Goal: Information Seeking & Learning: Learn about a topic

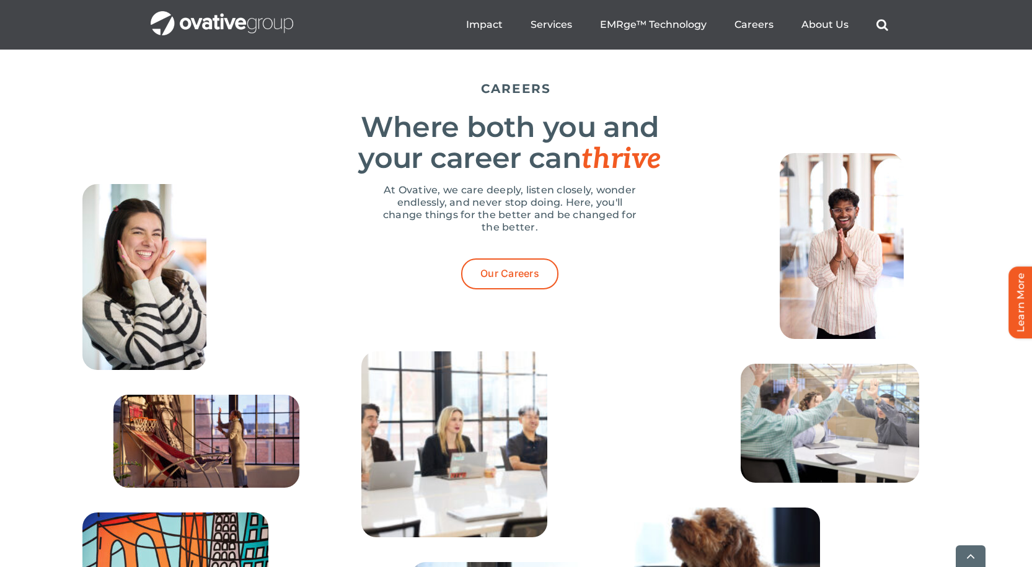
scroll to position [3905, 0]
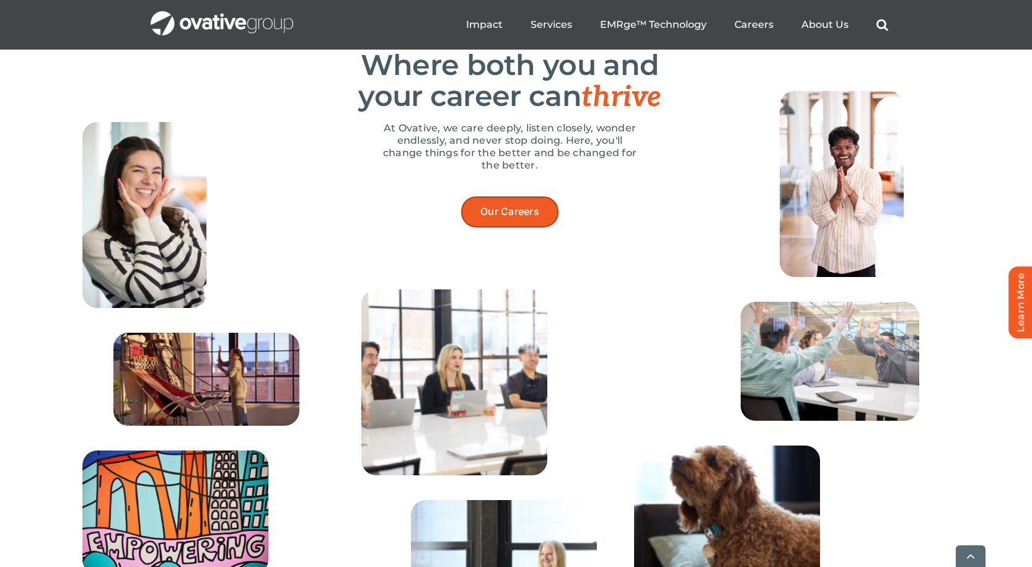
click at [534, 227] on link "Our Careers" at bounding box center [509, 212] width 97 height 30
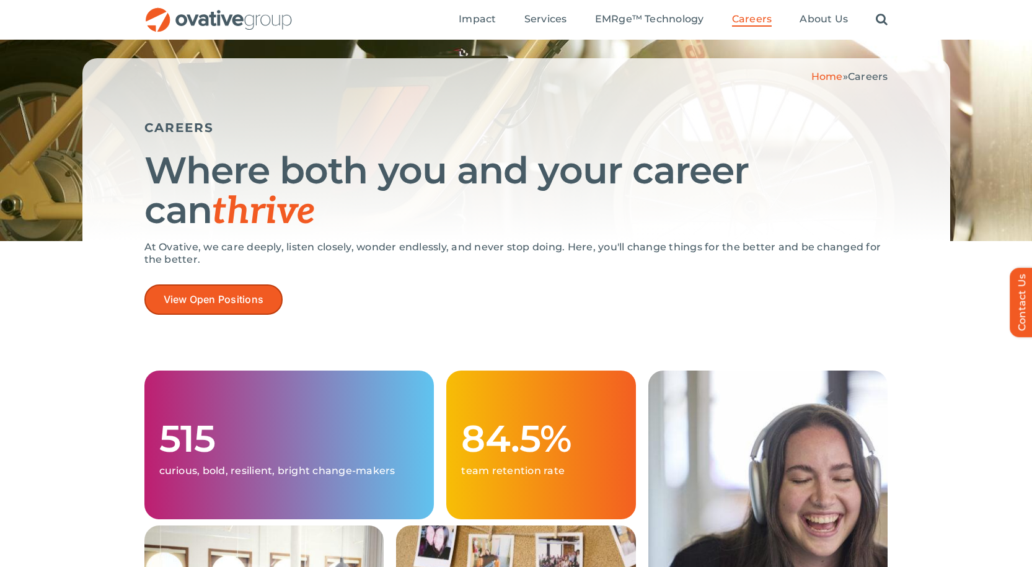
click at [185, 290] on link "View Open Positions" at bounding box center [213, 300] width 139 height 30
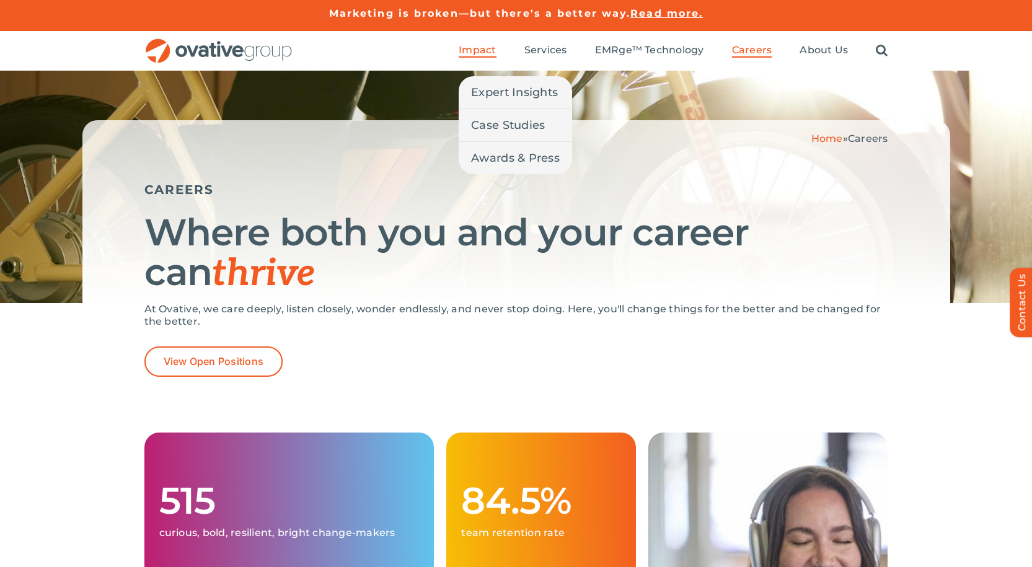
click at [475, 53] on span "Impact" at bounding box center [477, 50] width 37 height 12
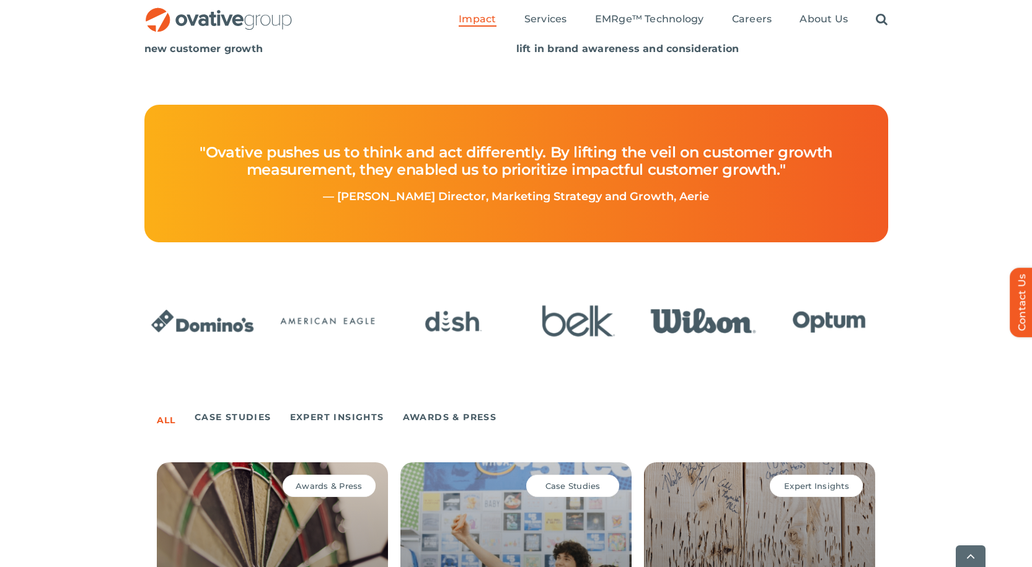
scroll to position [682, 0]
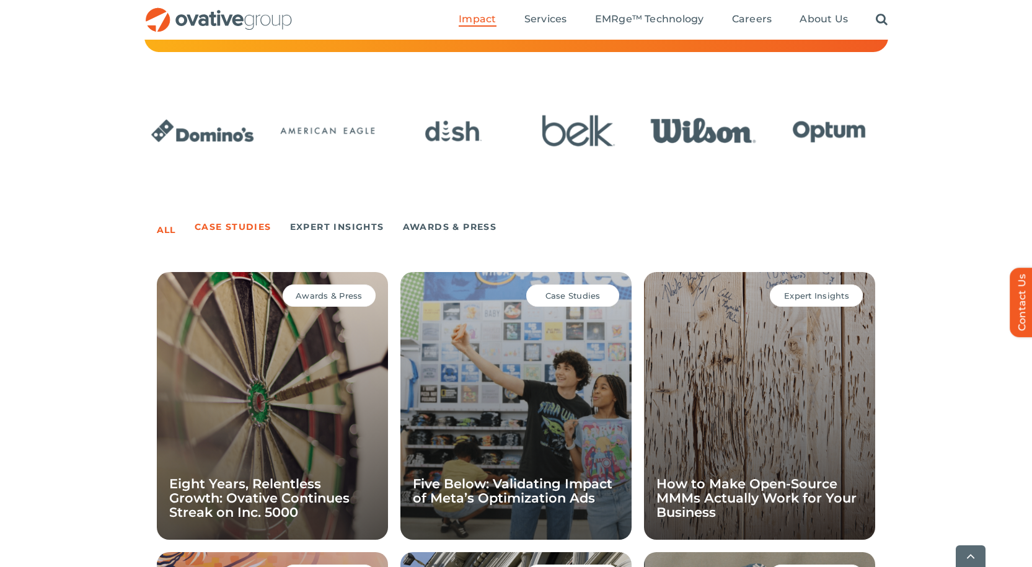
click at [241, 226] on link "Case Studies" at bounding box center [233, 226] width 77 height 17
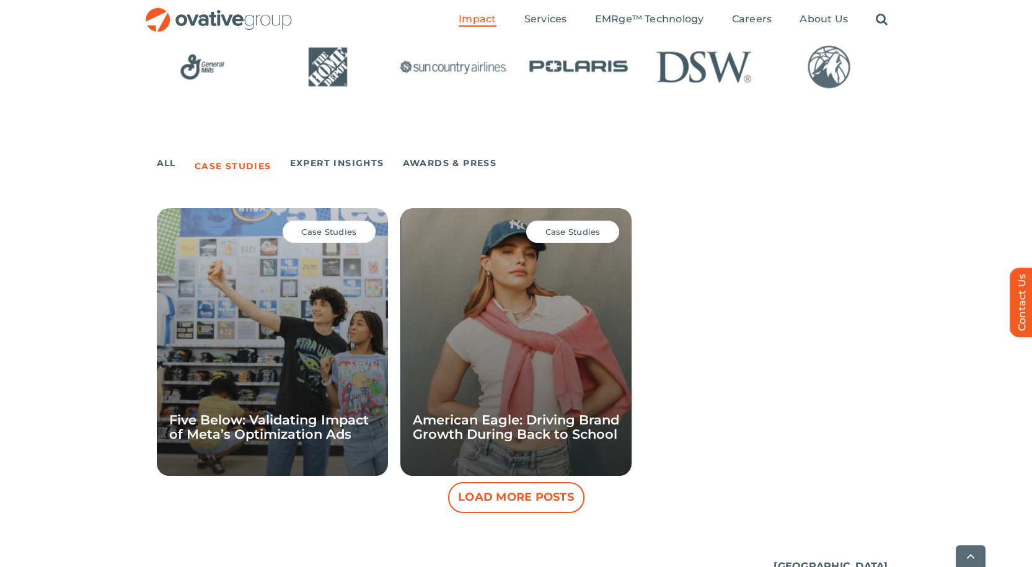
scroll to position [806, 0]
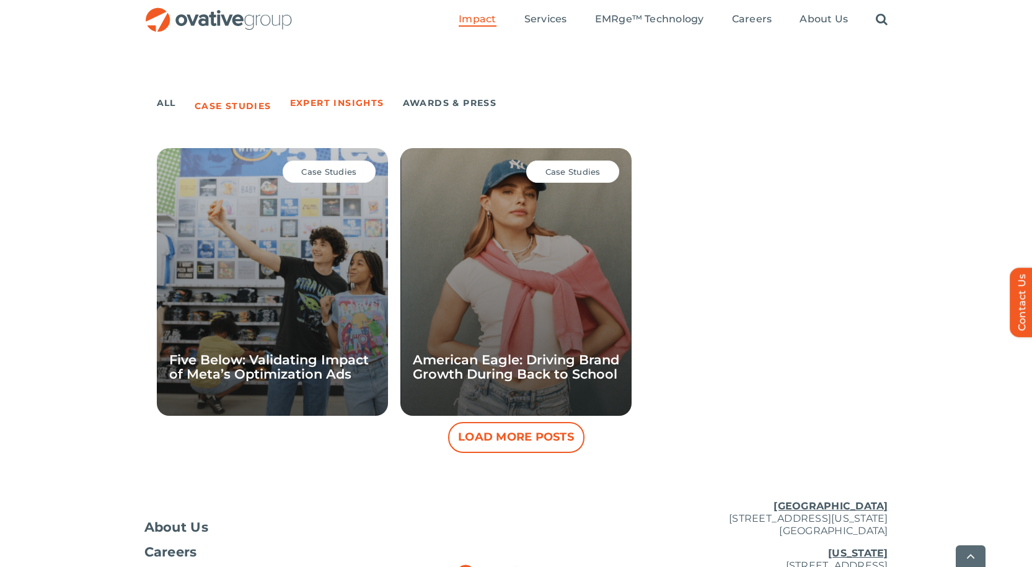
click at [351, 109] on link "Expert Insights" at bounding box center [337, 102] width 94 height 17
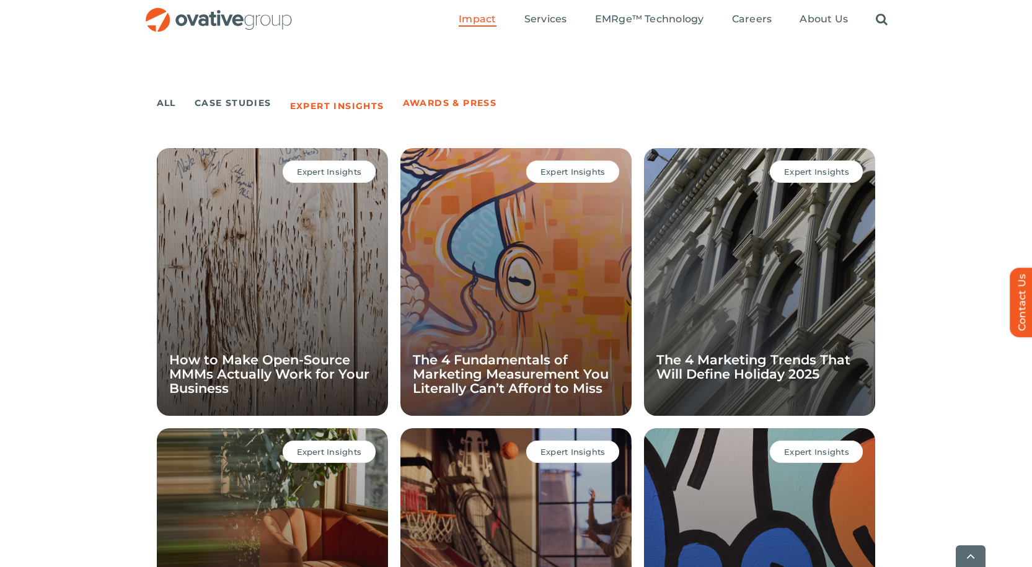
click at [428, 107] on link "Awards & Press" at bounding box center [450, 102] width 94 height 17
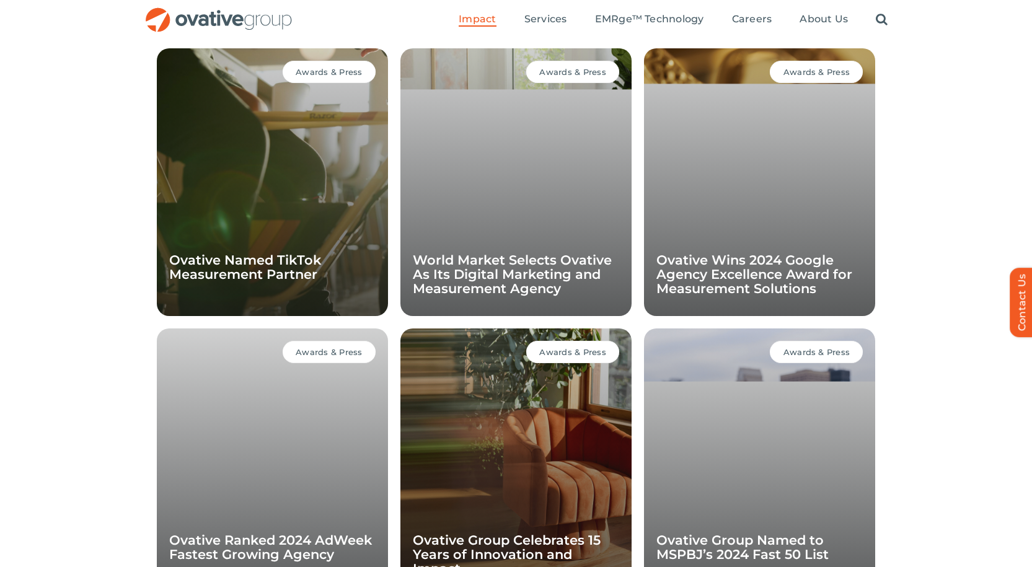
scroll to position [1136, 0]
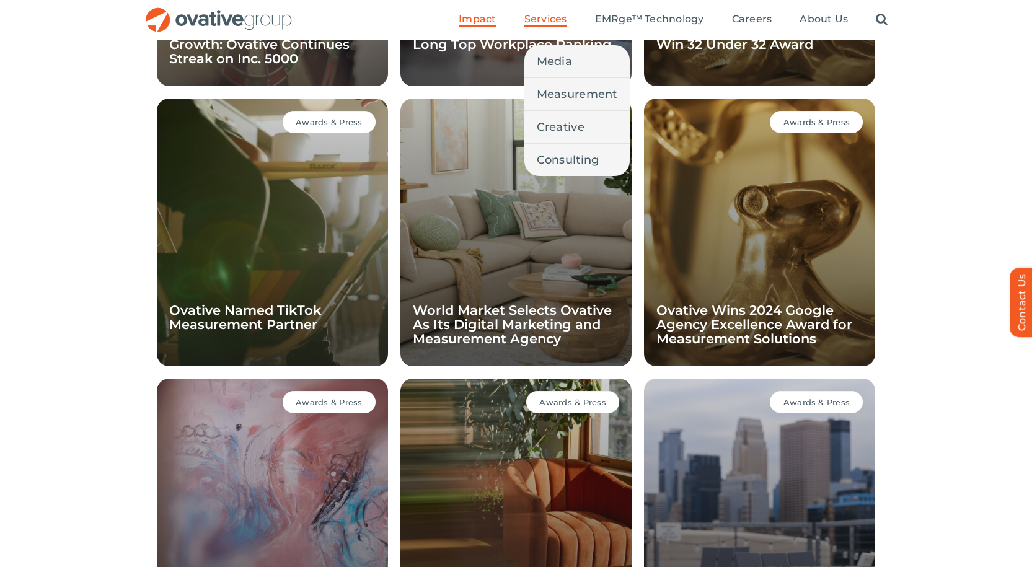
click at [534, 27] on li "Services Media Measurement Creative Consulting" at bounding box center [545, 20] width 43 height 14
click at [553, 51] on link "Media" at bounding box center [576, 61] width 105 height 32
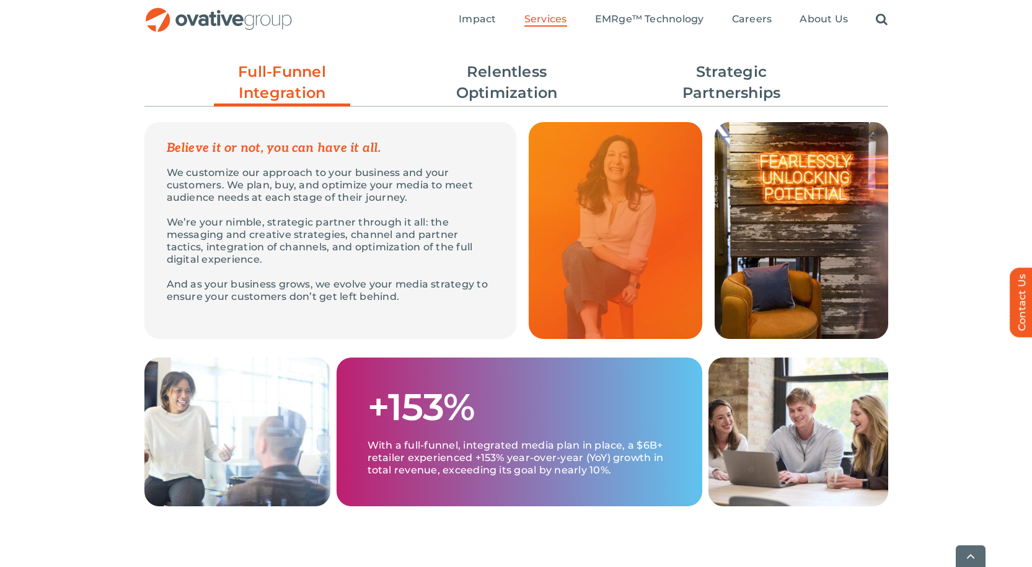
scroll to position [372, 0]
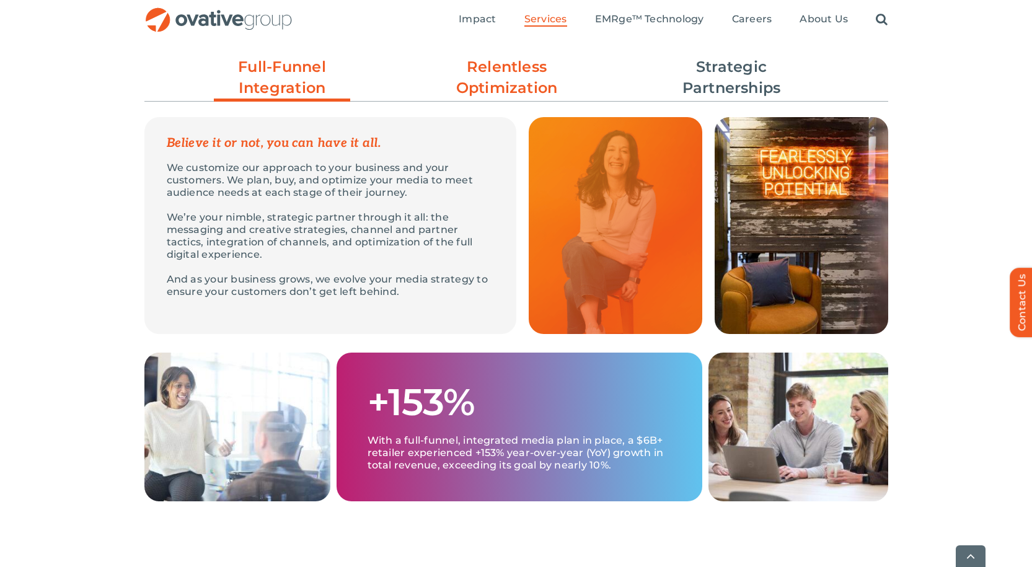
click at [479, 81] on link "Relentless Optimization" at bounding box center [507, 77] width 136 height 42
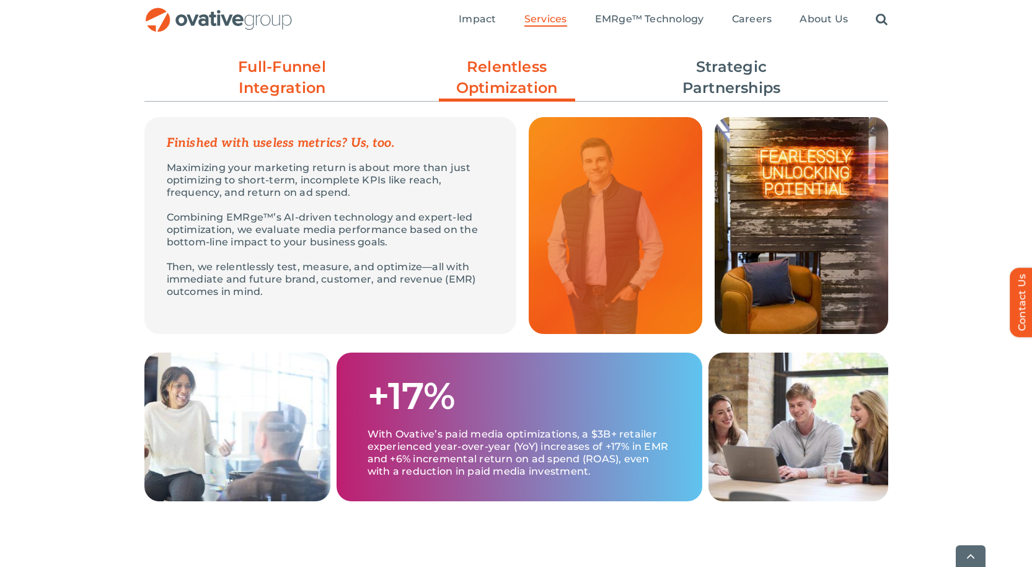
click at [268, 89] on link "Full-Funnel Integration" at bounding box center [282, 77] width 136 height 42
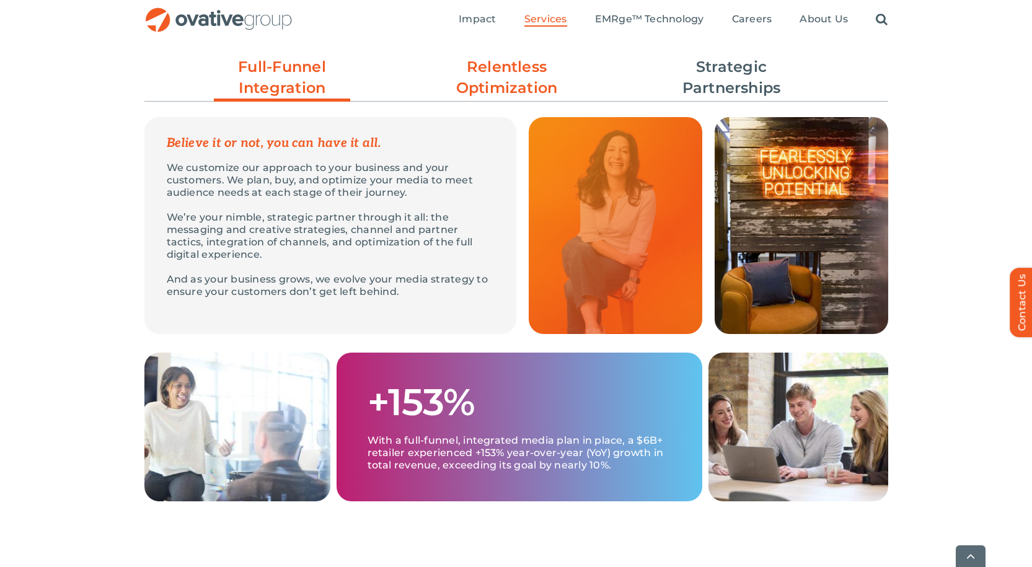
click at [511, 67] on link "Relentless Optimization" at bounding box center [507, 77] width 136 height 42
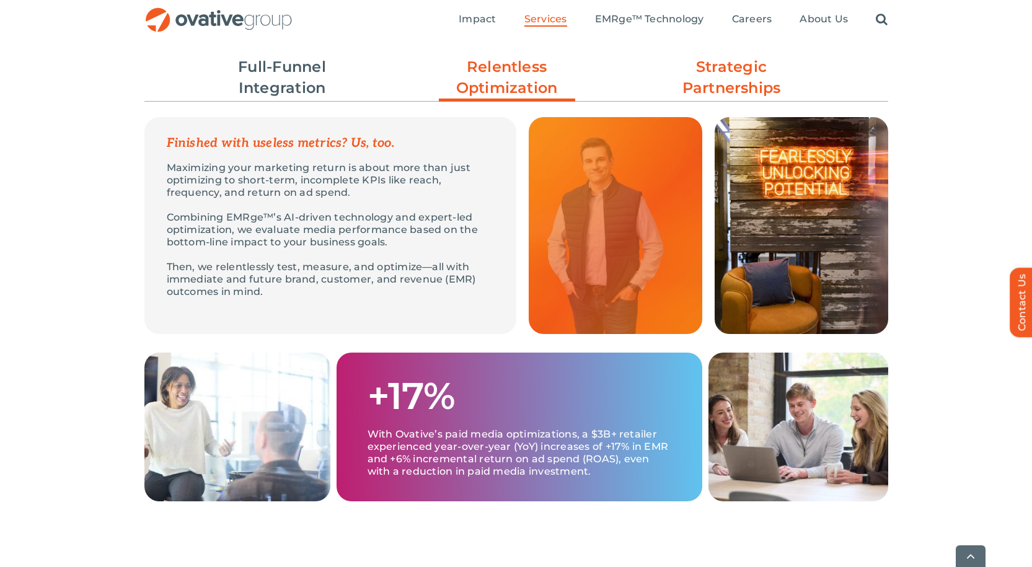
click at [777, 94] on link "Strategic Partnerships" at bounding box center [731, 77] width 136 height 42
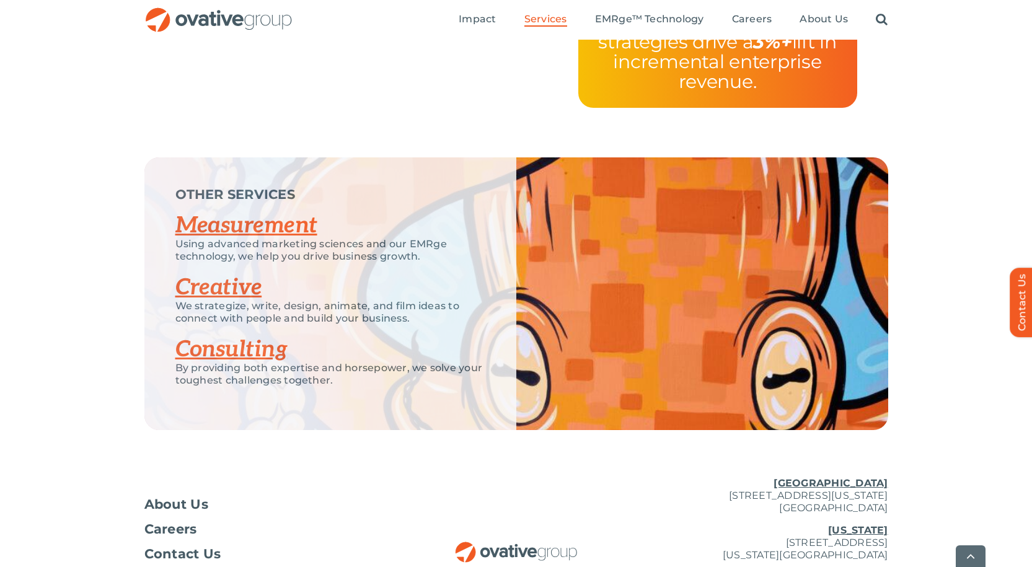
scroll to position [2604, 0]
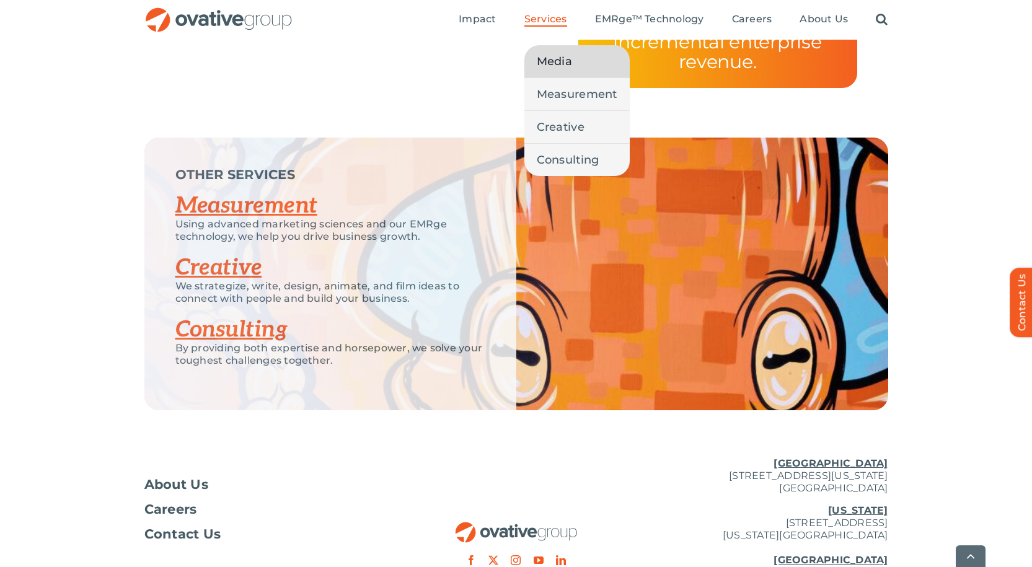
click at [545, 24] on span "Services" at bounding box center [545, 19] width 43 height 12
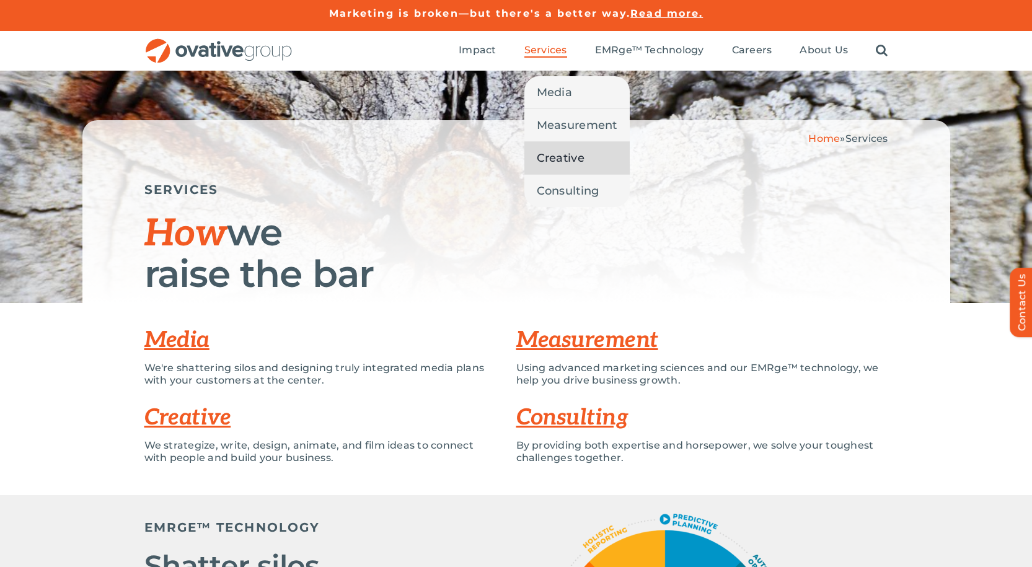
click at [571, 154] on span "Creative" at bounding box center [561, 157] width 48 height 17
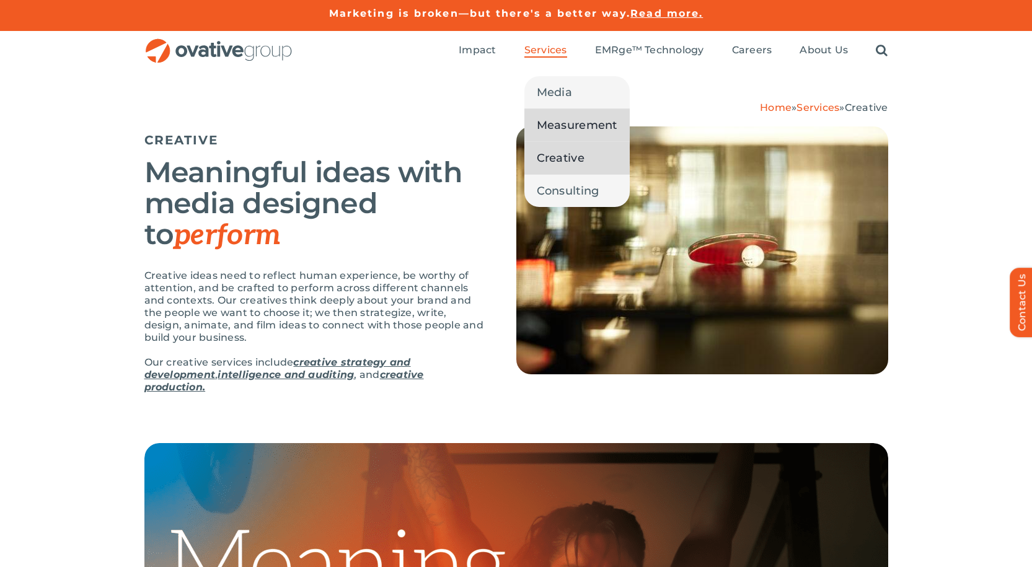
click at [556, 128] on span "Measurement" at bounding box center [577, 125] width 81 height 17
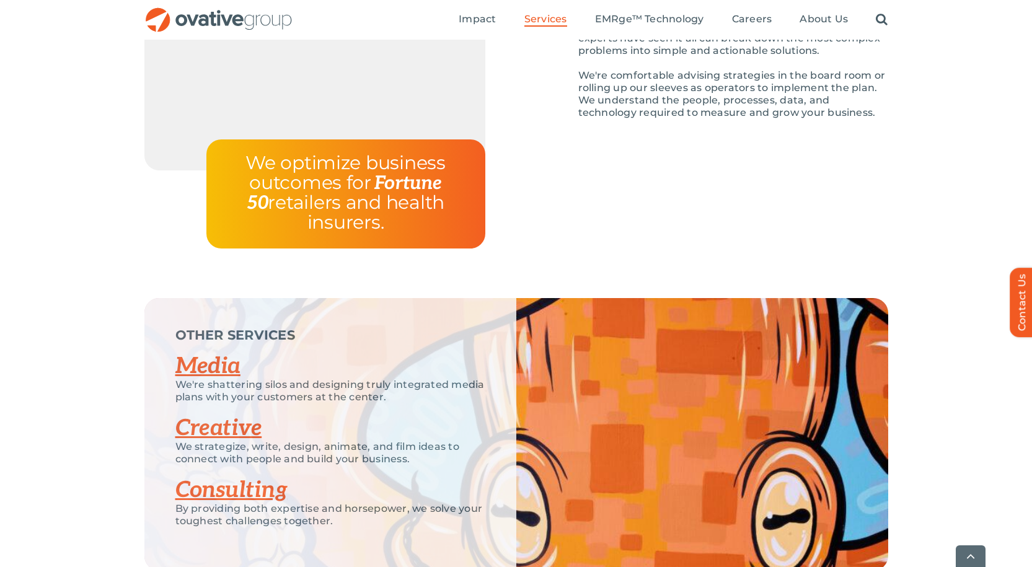
scroll to position [2236, 0]
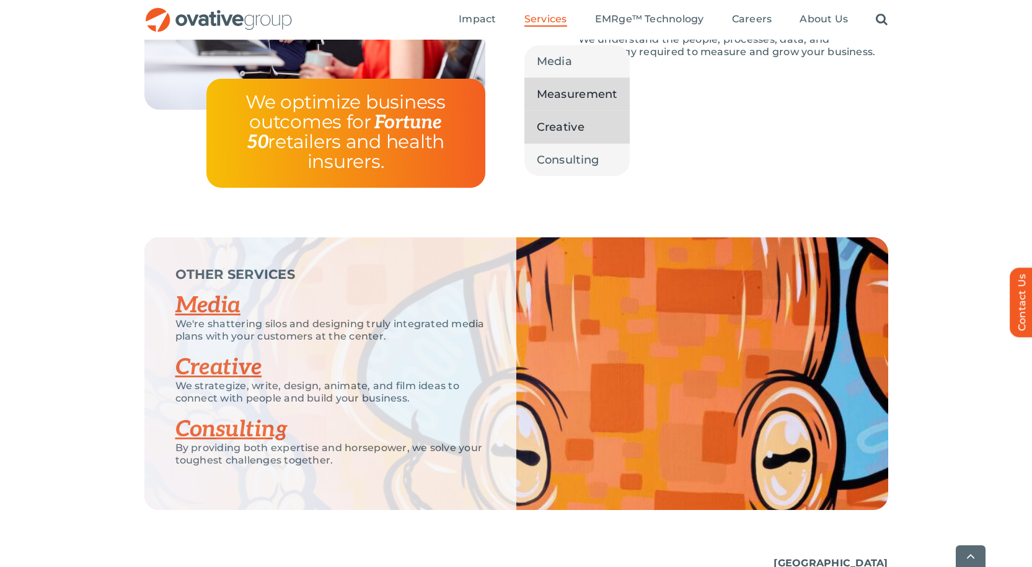
click at [552, 126] on span "Creative" at bounding box center [561, 126] width 48 height 17
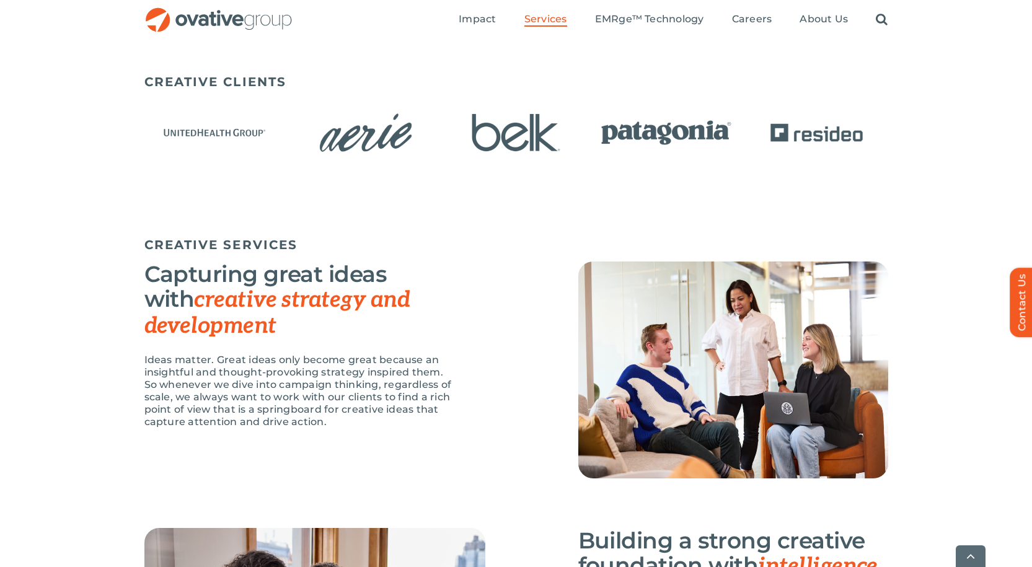
scroll to position [806, 0]
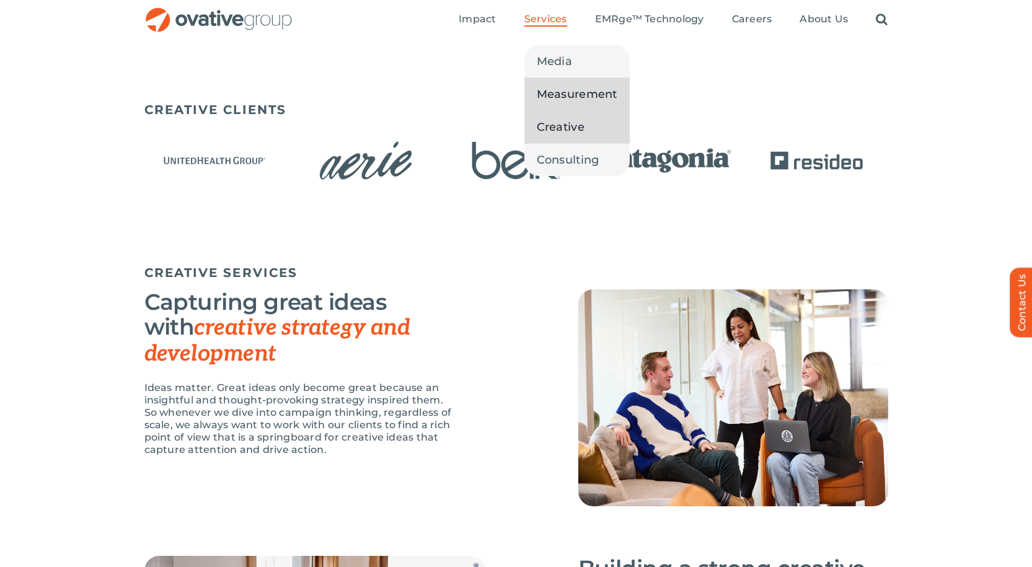
click at [546, 92] on span "Measurement" at bounding box center [577, 94] width 81 height 17
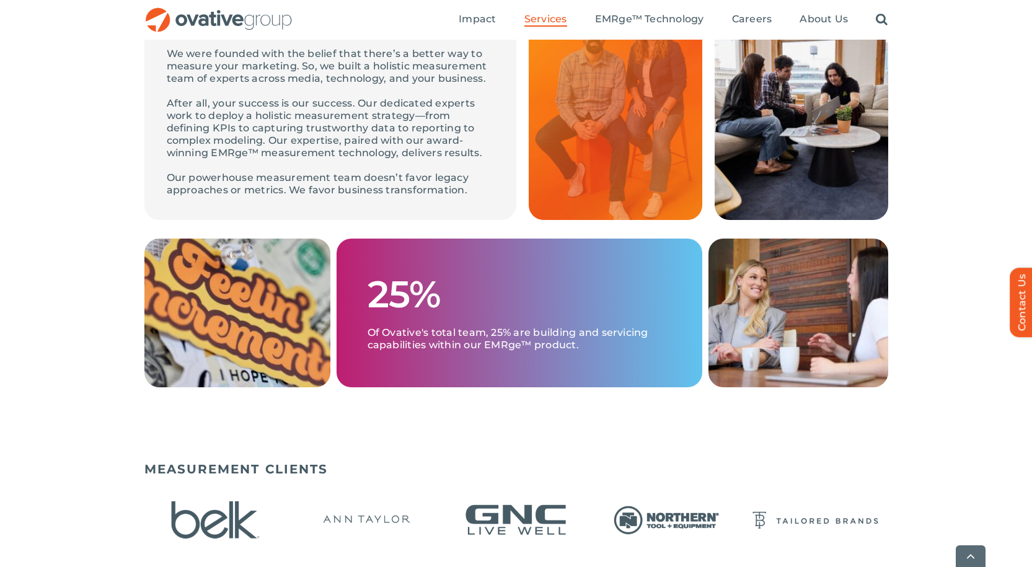
scroll to position [620, 0]
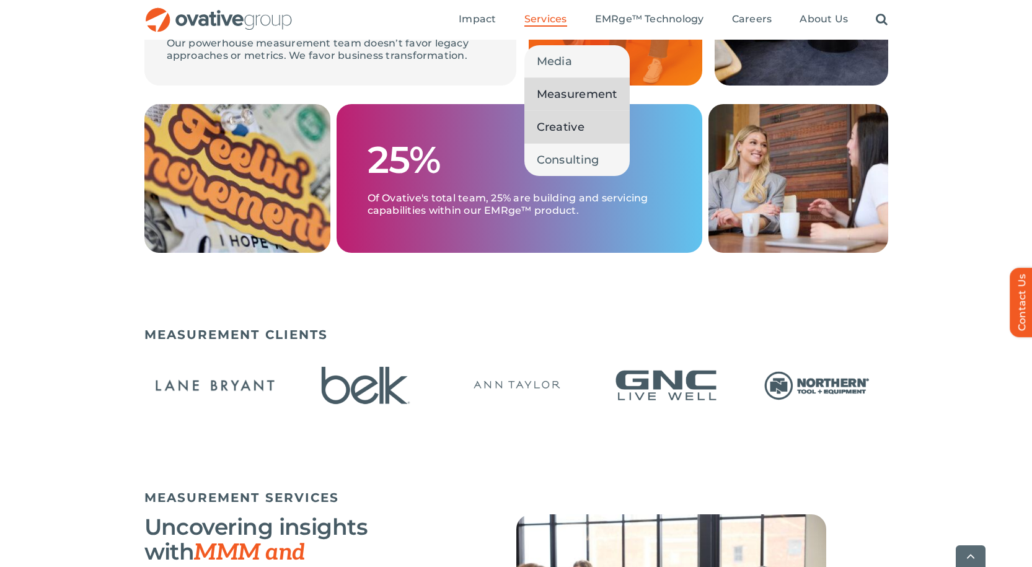
click at [565, 131] on span "Creative" at bounding box center [561, 126] width 48 height 17
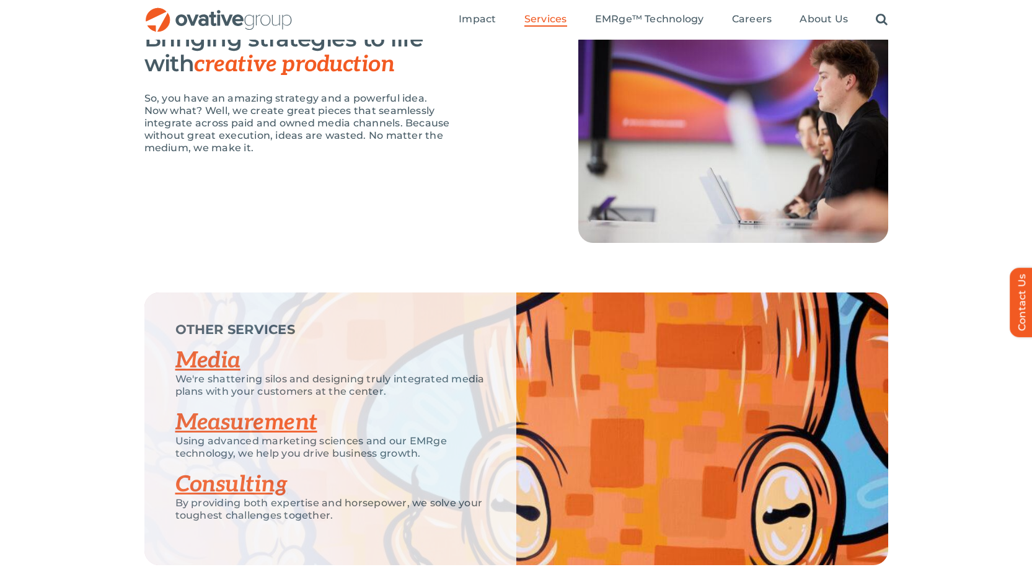
scroll to position [1469, 0]
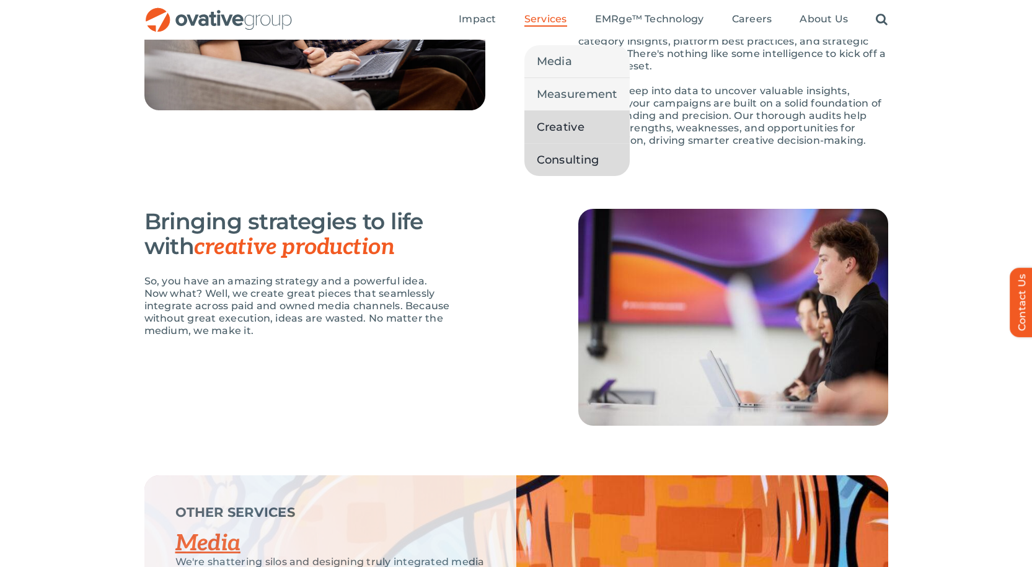
click at [561, 146] on link "Consulting" at bounding box center [576, 160] width 105 height 32
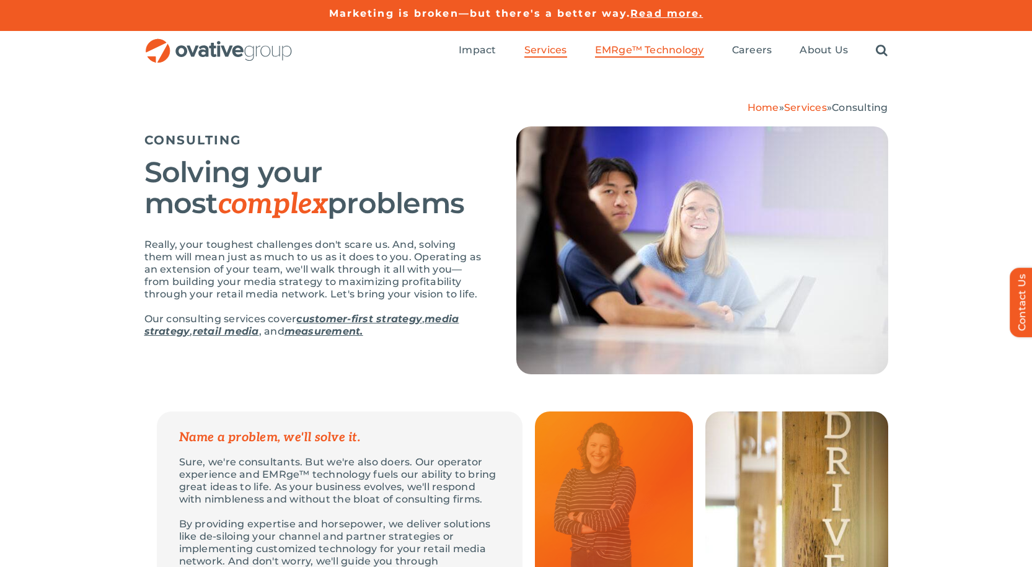
click at [632, 46] on span "EMRge™ Technology" at bounding box center [649, 50] width 109 height 12
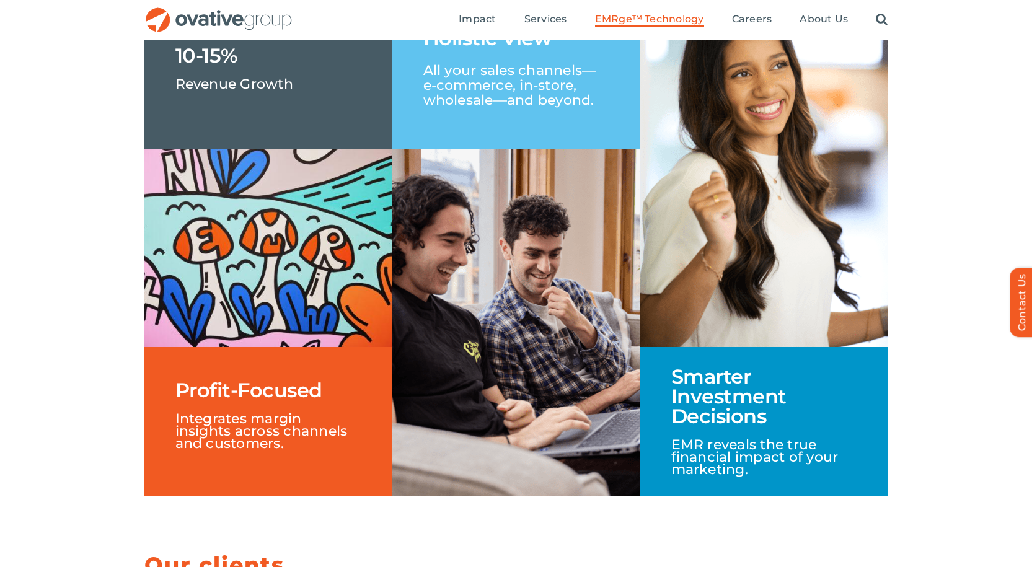
scroll to position [1860, 0]
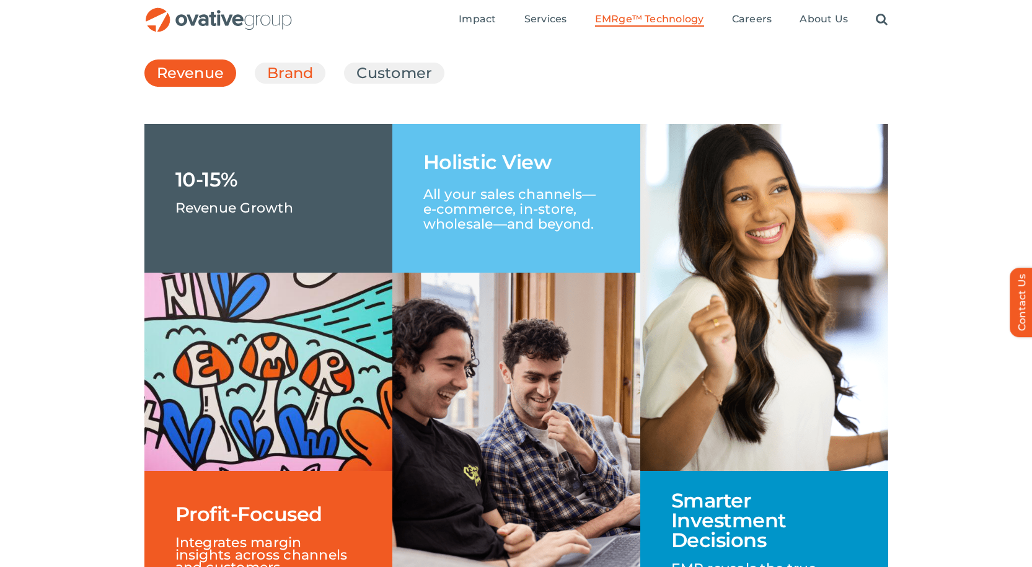
click at [300, 84] on link "Brand" at bounding box center [290, 73] width 46 height 21
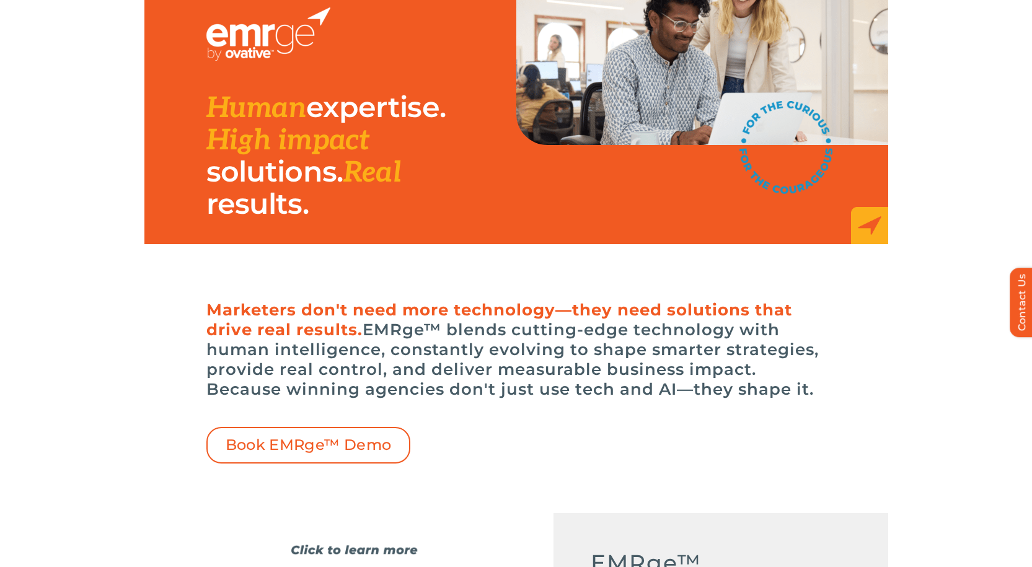
scroll to position [0, 0]
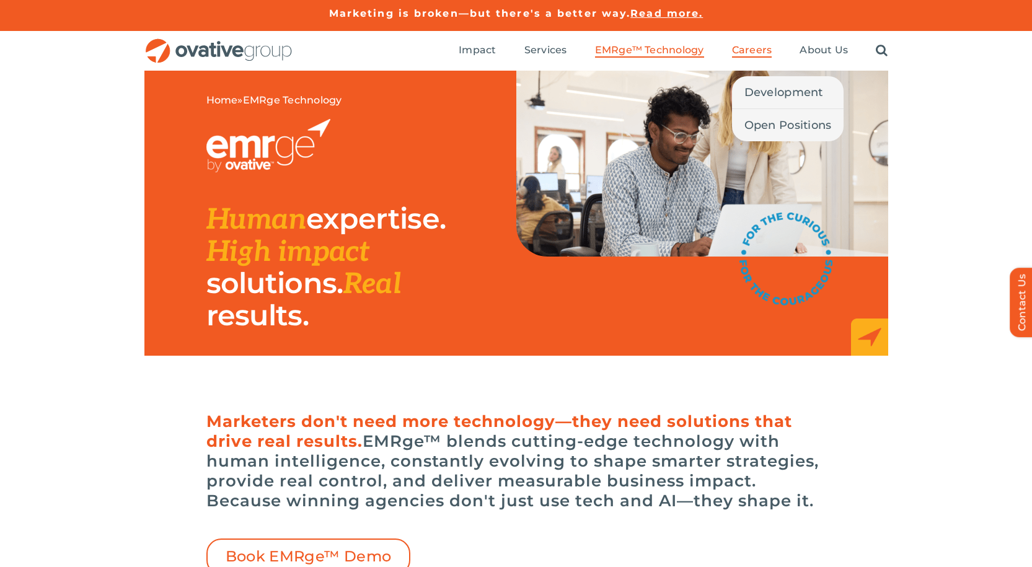
click at [743, 48] on span "Careers" at bounding box center [752, 50] width 40 height 12
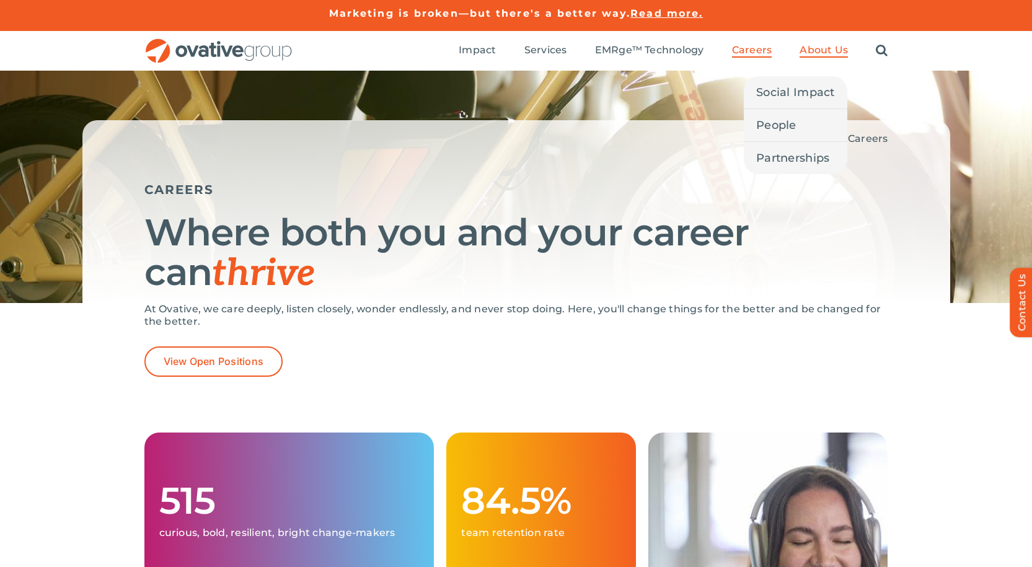
click at [802, 46] on span "About Us" at bounding box center [824, 50] width 48 height 12
